Goal: Information Seeking & Learning: Find specific page/section

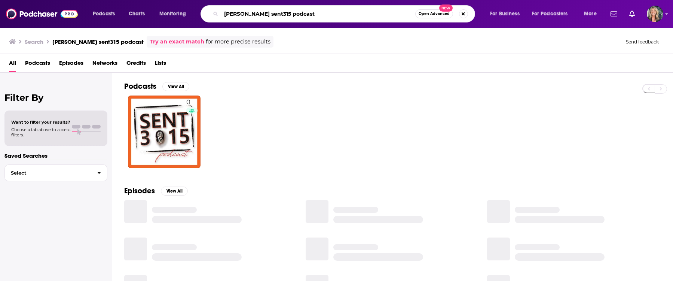
drag, startPoint x: 297, startPoint y: 14, endPoint x: 214, endPoint y: 11, distance: 83.1
click at [214, 11] on div "[PERSON_NAME] sent315 podcast Open Advanced New" at bounding box center [337, 13] width 275 height 17
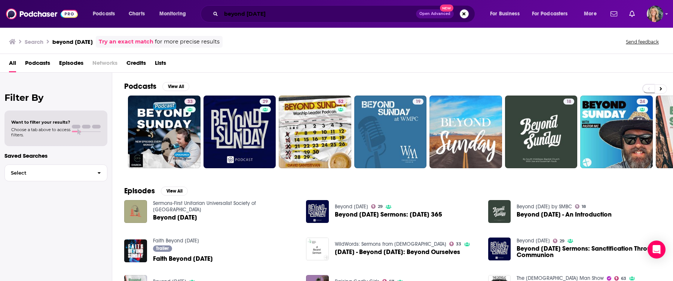
click at [283, 9] on input "beyond [DATE]" at bounding box center [318, 14] width 195 height 12
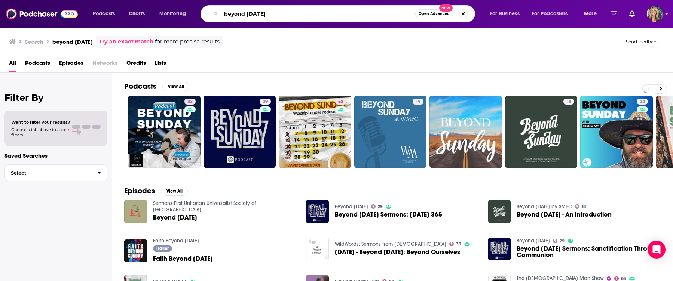
drag, startPoint x: 278, startPoint y: 15, endPoint x: 215, endPoint y: 13, distance: 62.5
click at [215, 13] on div "beyond [DATE] Open Advanced New" at bounding box center [337, 13] width 275 height 17
type input "totally booked with [PERSON_NAME]"
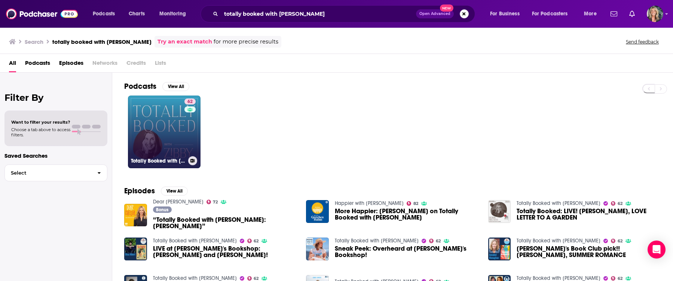
click at [160, 118] on link "62 Totally Booked with [PERSON_NAME]" at bounding box center [164, 131] width 73 height 73
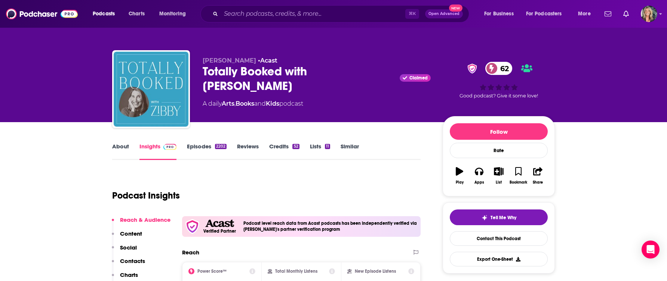
click at [200, 147] on link "Episodes 2202" at bounding box center [207, 151] width 40 height 17
